Goal: Information Seeking & Learning: Learn about a topic

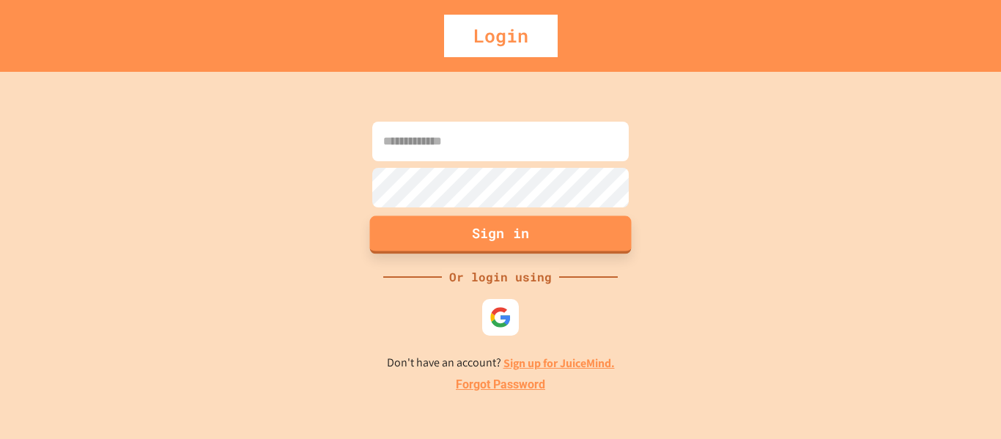
click at [515, 231] on button "Sign in" at bounding box center [501, 235] width 262 height 38
click at [506, 281] on div "Or login using" at bounding box center [500, 277] width 117 height 18
click at [498, 144] on input at bounding box center [500, 142] width 257 height 40
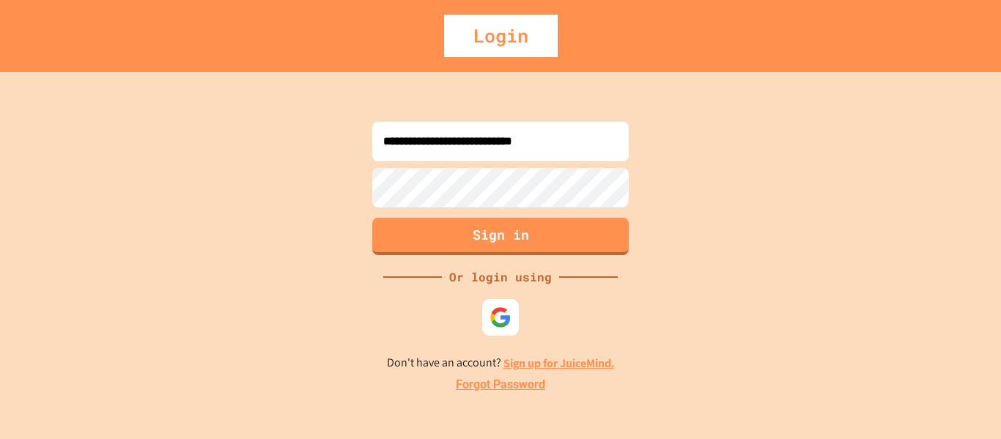
type input "**********"
click at [521, 231] on button "Sign in" at bounding box center [501, 235] width 262 height 38
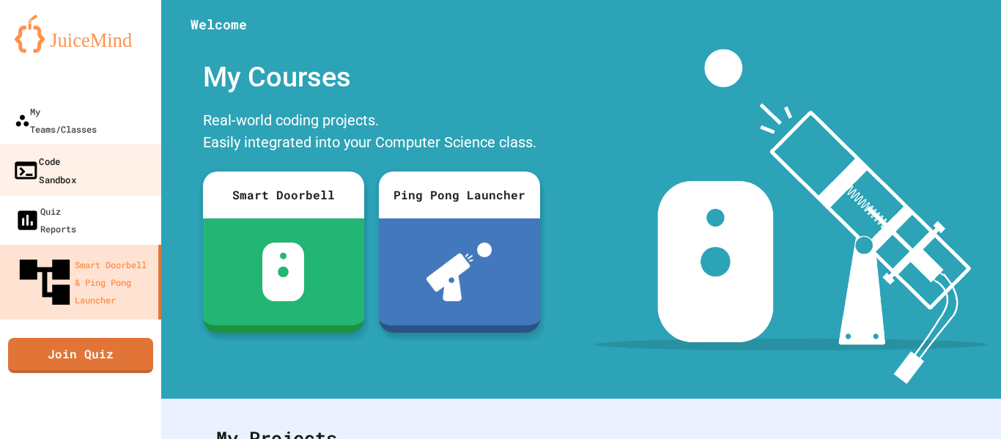
click at [84, 144] on link "Code Sandbox" at bounding box center [81, 169] width 166 height 51
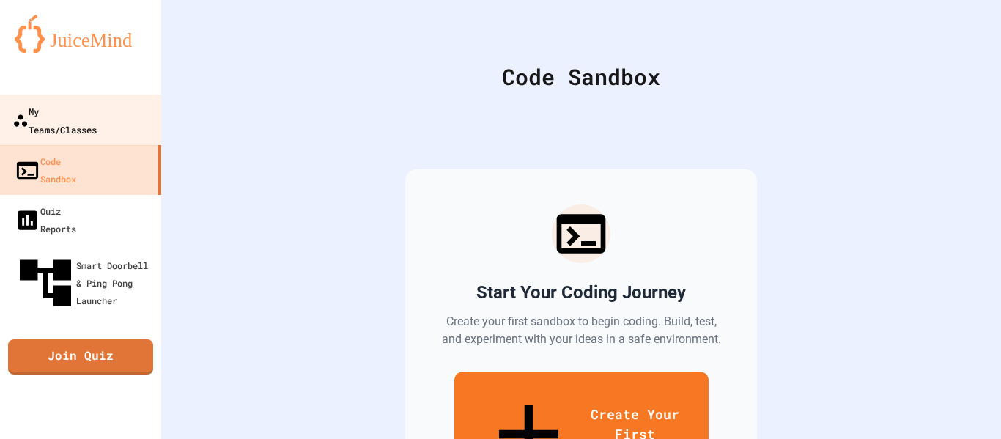
click at [84, 114] on div "My Teams/Classes" at bounding box center [54, 120] width 84 height 36
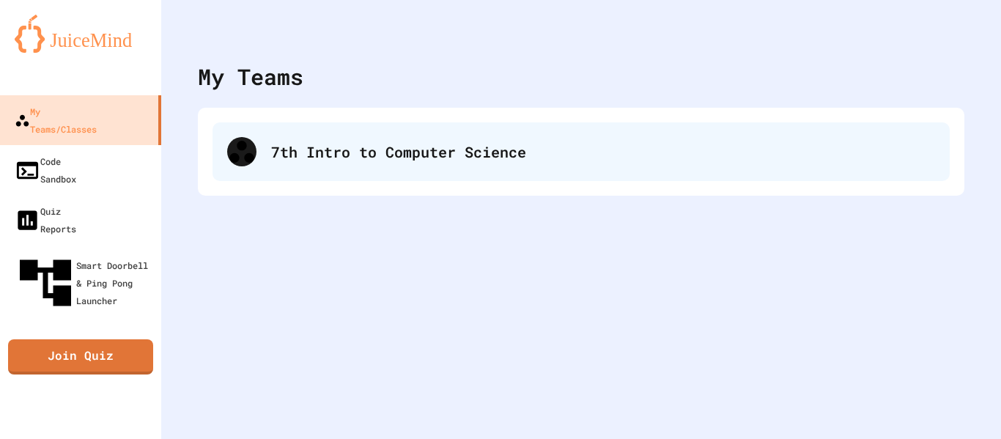
click at [406, 161] on div "7th Intro to Computer Science" at bounding box center [603, 152] width 664 height 22
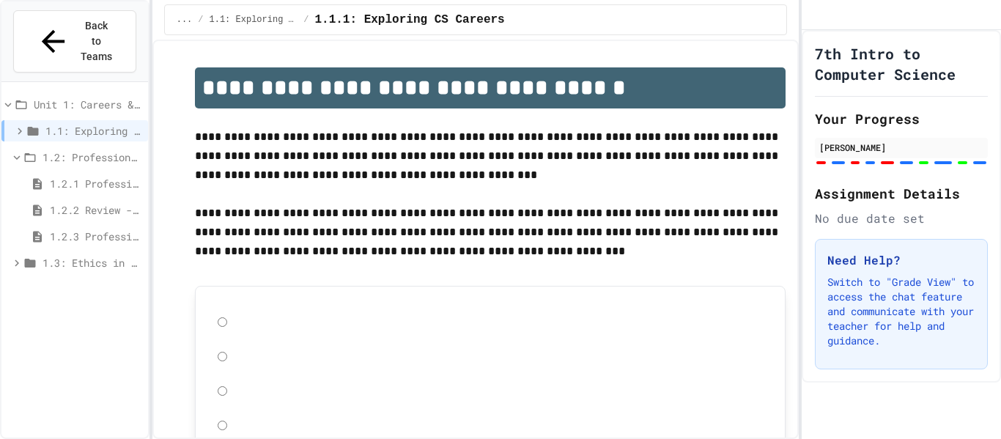
click at [81, 202] on span "1.2.2 Review - Professional Communication" at bounding box center [96, 209] width 92 height 15
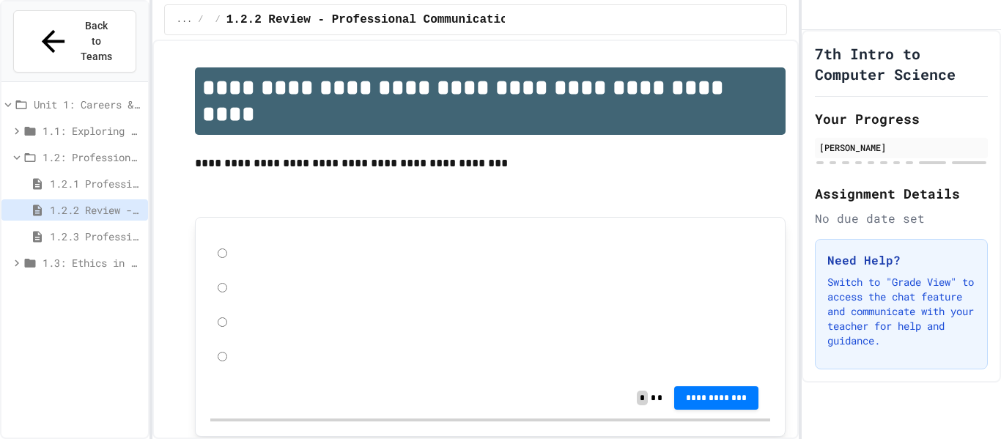
click at [95, 176] on span "1.2.1 Professional Communication" at bounding box center [96, 183] width 92 height 15
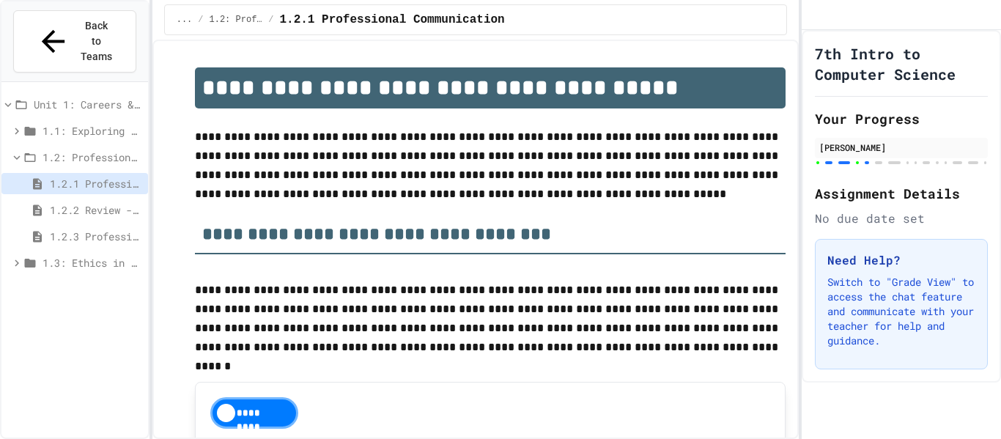
click at [671, 398] on div "*********" at bounding box center [490, 413] width 561 height 32
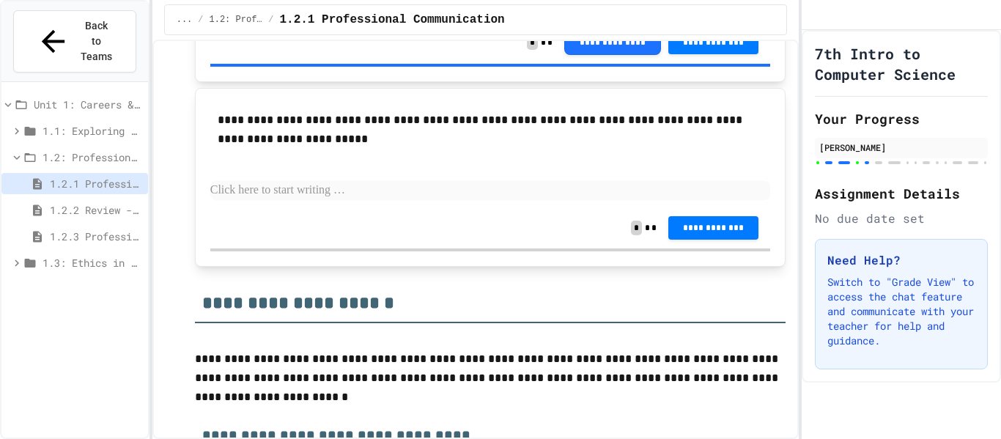
scroll to position [3548, 0]
click at [325, 207] on div "**********" at bounding box center [490, 155] width 561 height 104
click at [325, 199] on p at bounding box center [490, 189] width 561 height 19
click at [74, 255] on span "1.3: Ethics in Computing" at bounding box center [93, 262] width 100 height 15
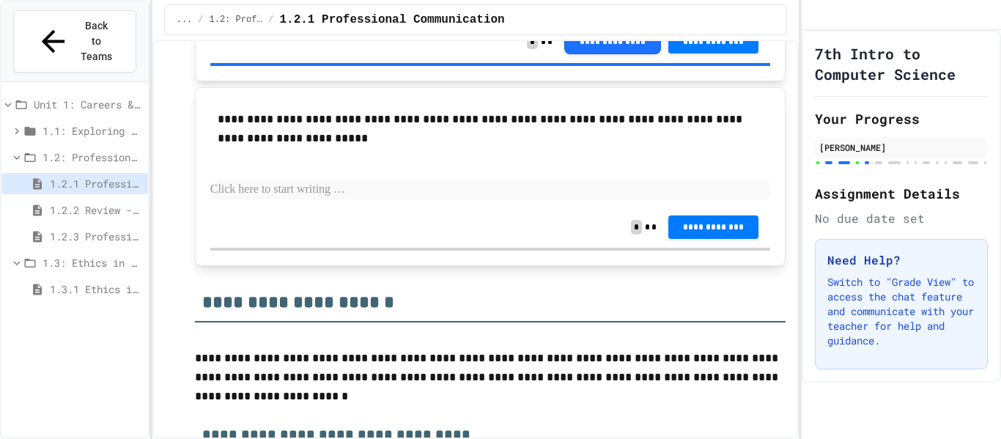
click at [76, 255] on span "1.3: Ethics in Computing" at bounding box center [93, 262] width 100 height 15
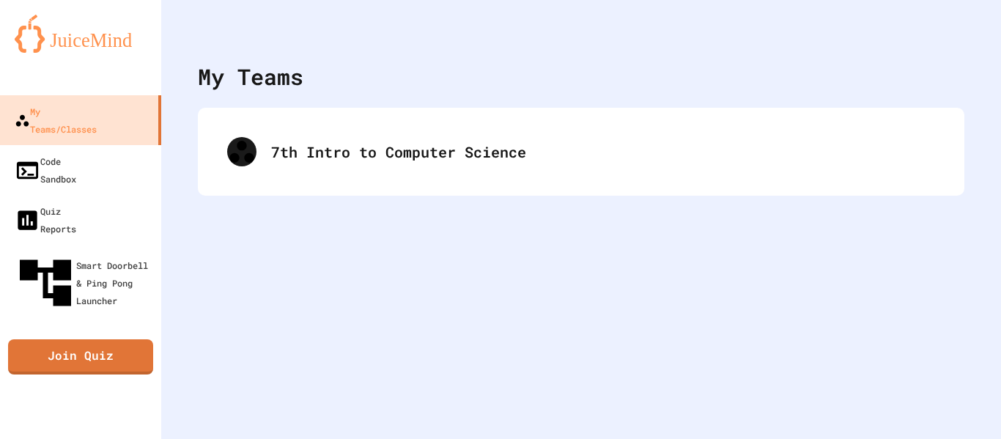
click link at bounding box center [80, 33] width 161 height 66
